Goal: Task Accomplishment & Management: Manage account settings

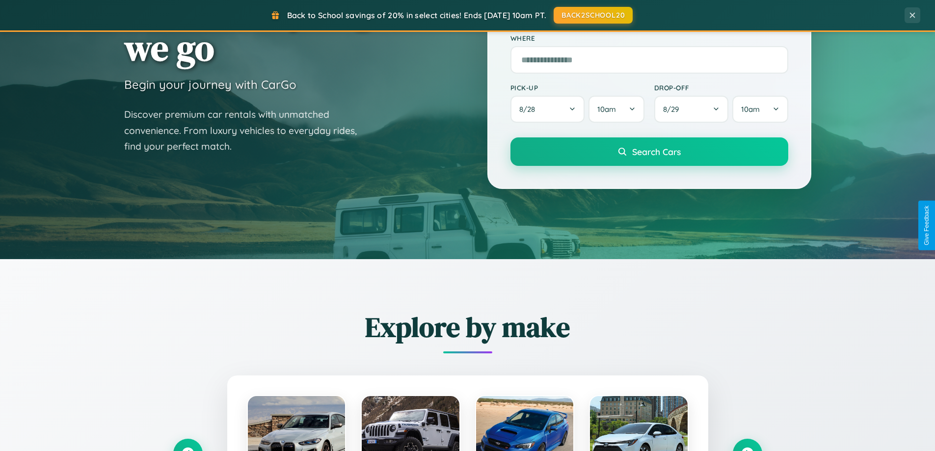
scroll to position [423, 0]
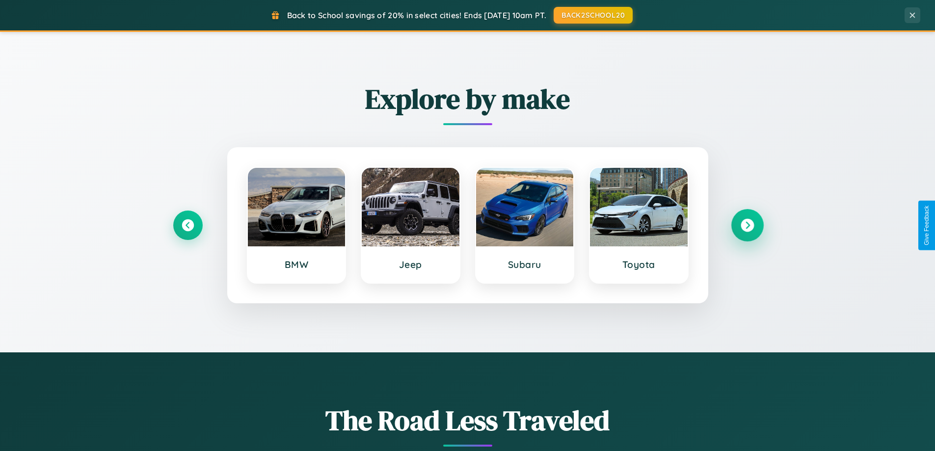
click at [747, 225] on icon at bounding box center [747, 225] width 13 height 13
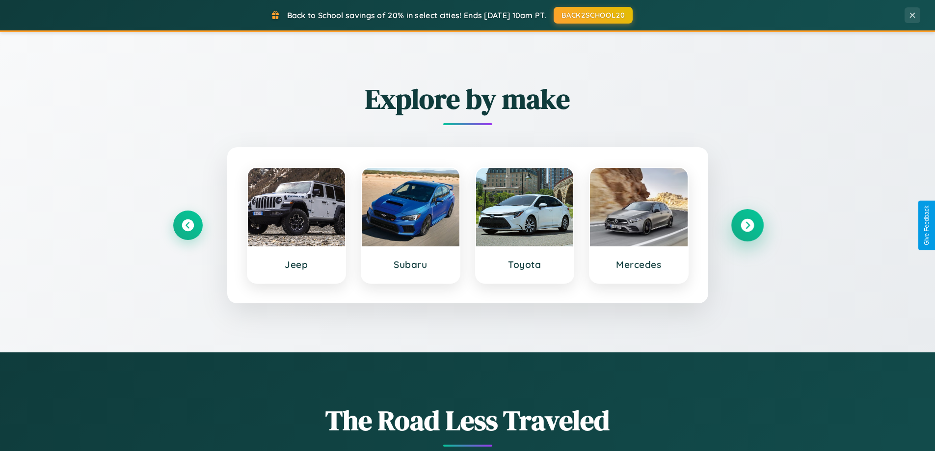
click at [747, 225] on icon at bounding box center [747, 225] width 13 height 13
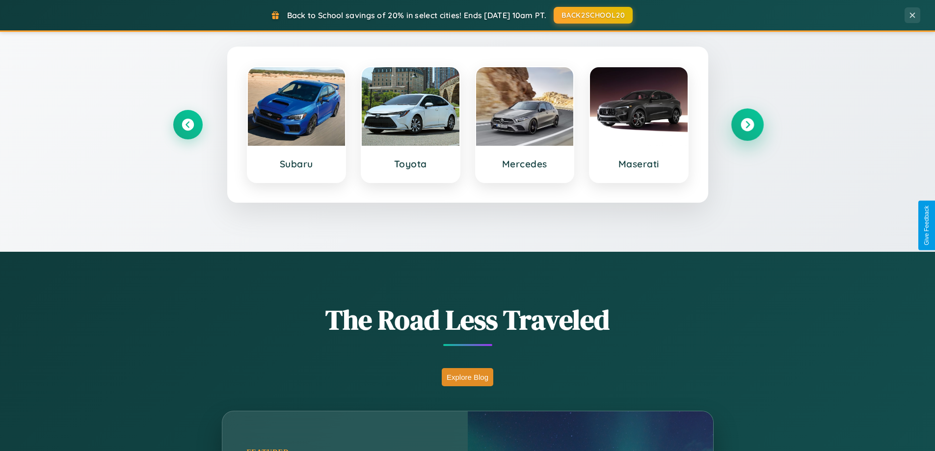
scroll to position [675, 0]
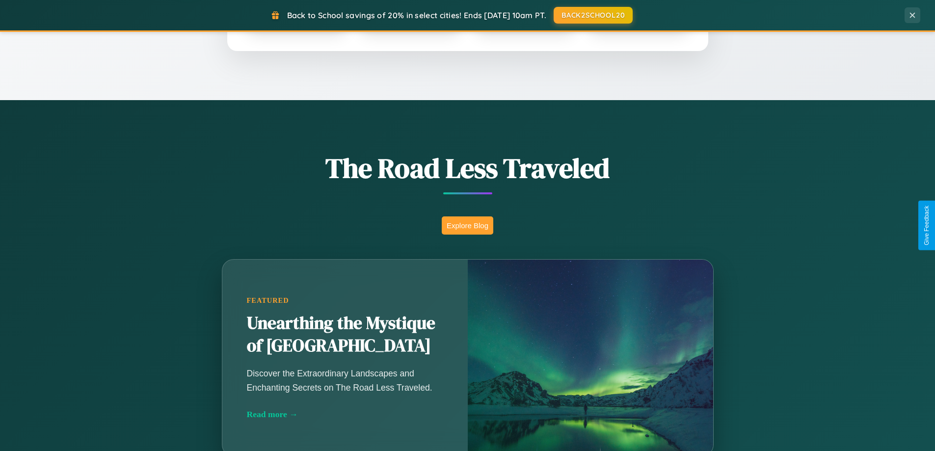
click at [467, 225] on button "Explore Blog" at bounding box center [468, 225] width 52 height 18
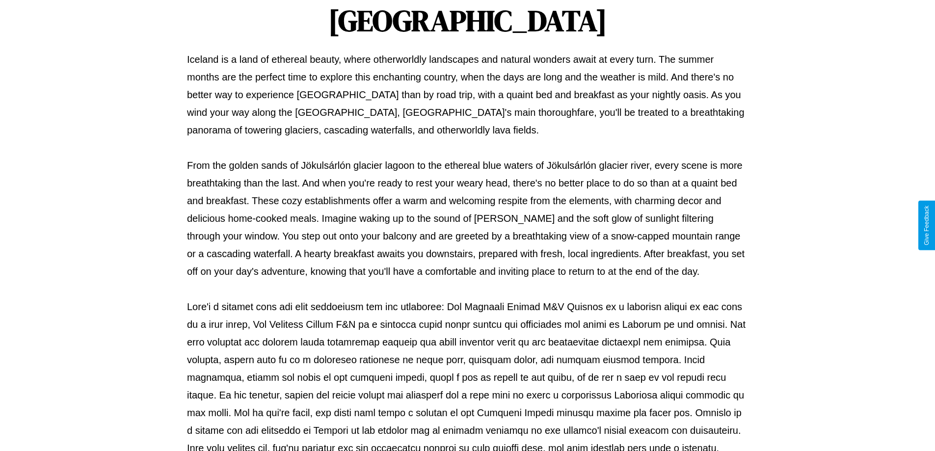
scroll to position [318, 0]
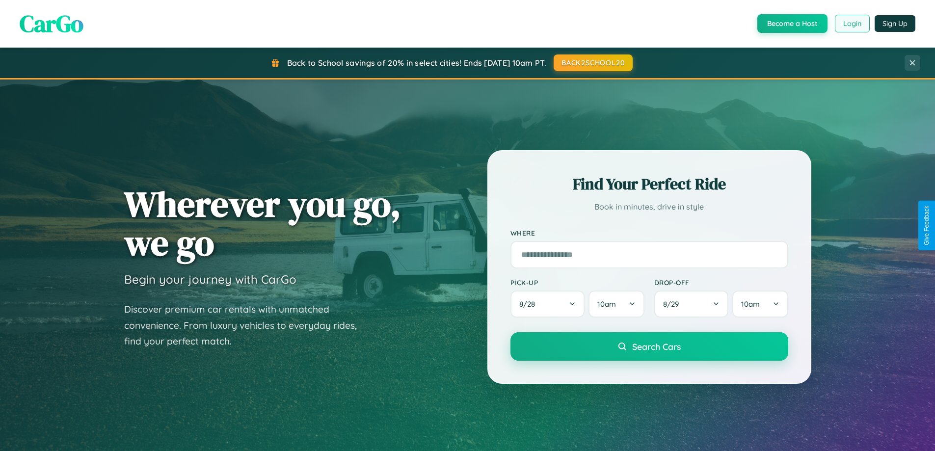
click at [852, 24] on button "Login" at bounding box center [852, 24] width 35 height 18
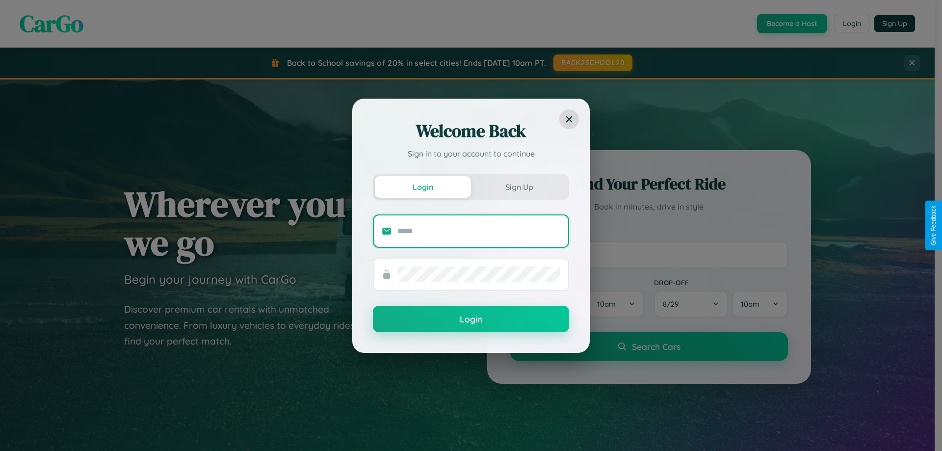
click at [479, 231] on input "text" at bounding box center [479, 231] width 163 height 16
type input "**********"
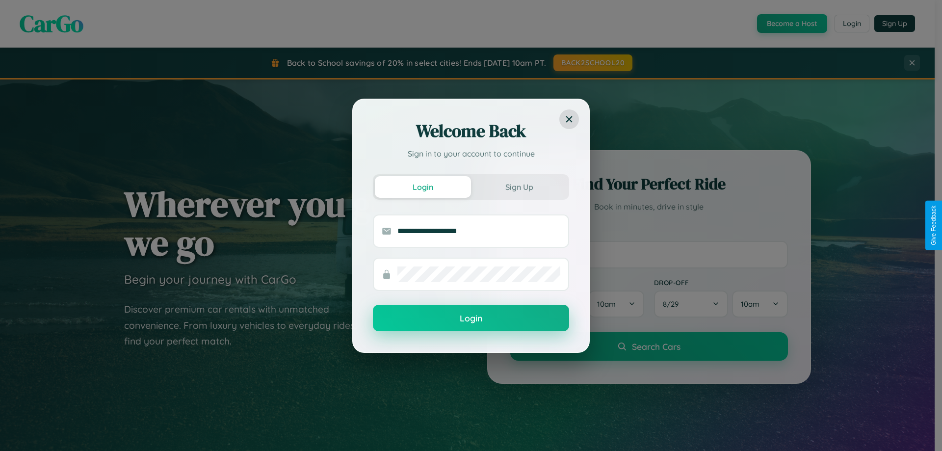
click at [471, 318] on button "Login" at bounding box center [471, 318] width 196 height 27
